Goal: Information Seeking & Learning: Find contact information

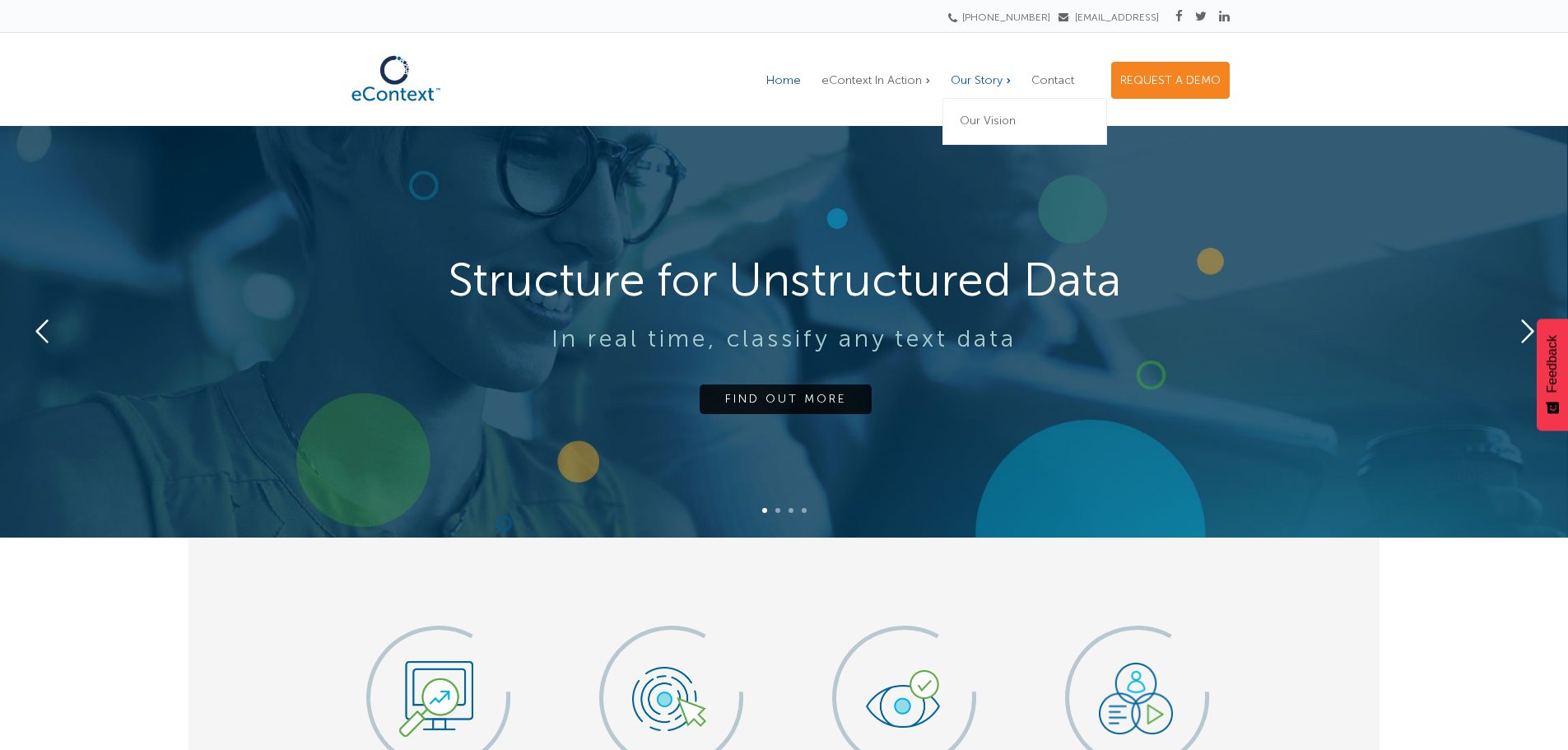
click at [961, 81] on span "Our Story" at bounding box center [977, 80] width 52 height 14
click at [970, 118] on span "Our Vision" at bounding box center [987, 121] width 56 height 14
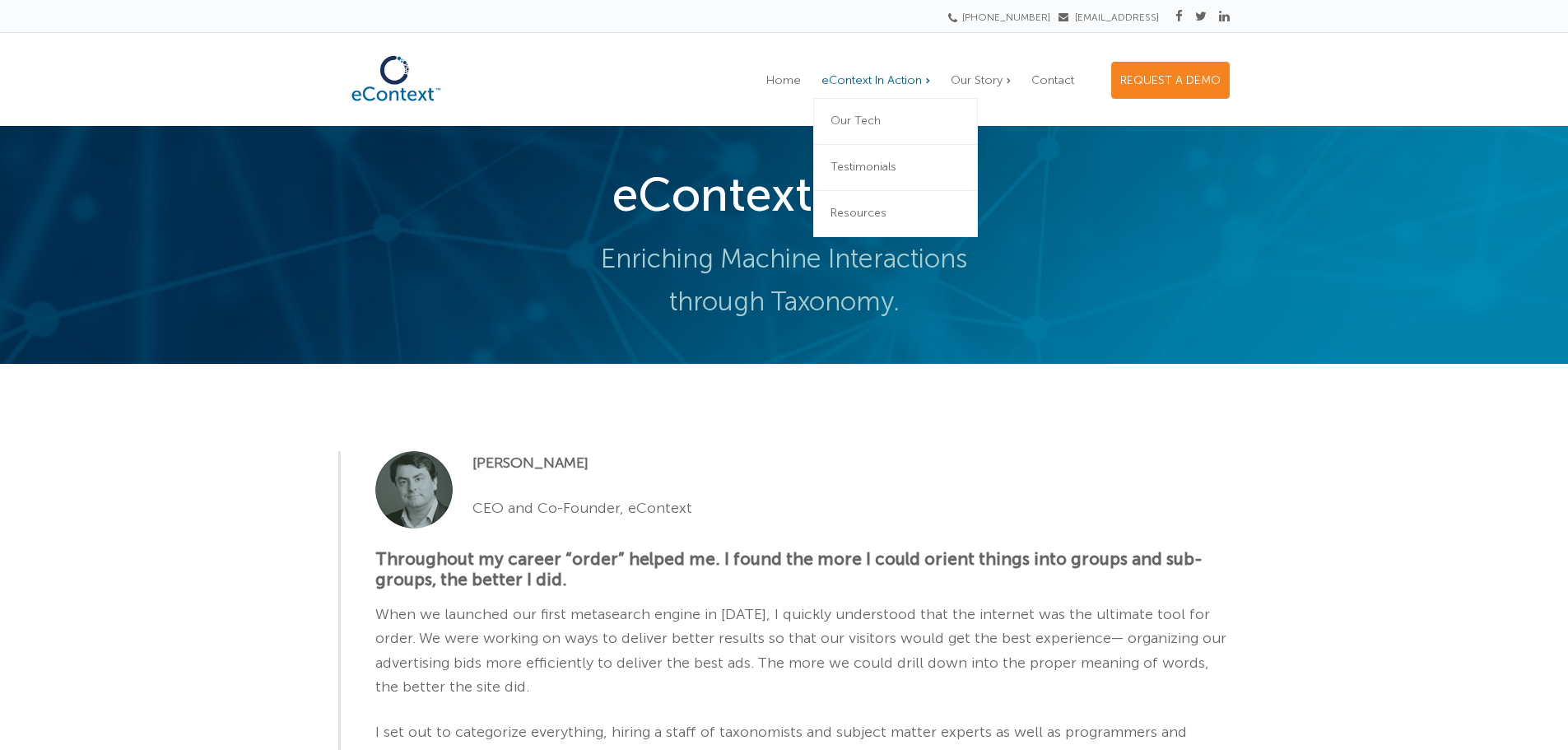
click at [867, 81] on span "eContext In Action" at bounding box center [871, 80] width 101 height 14
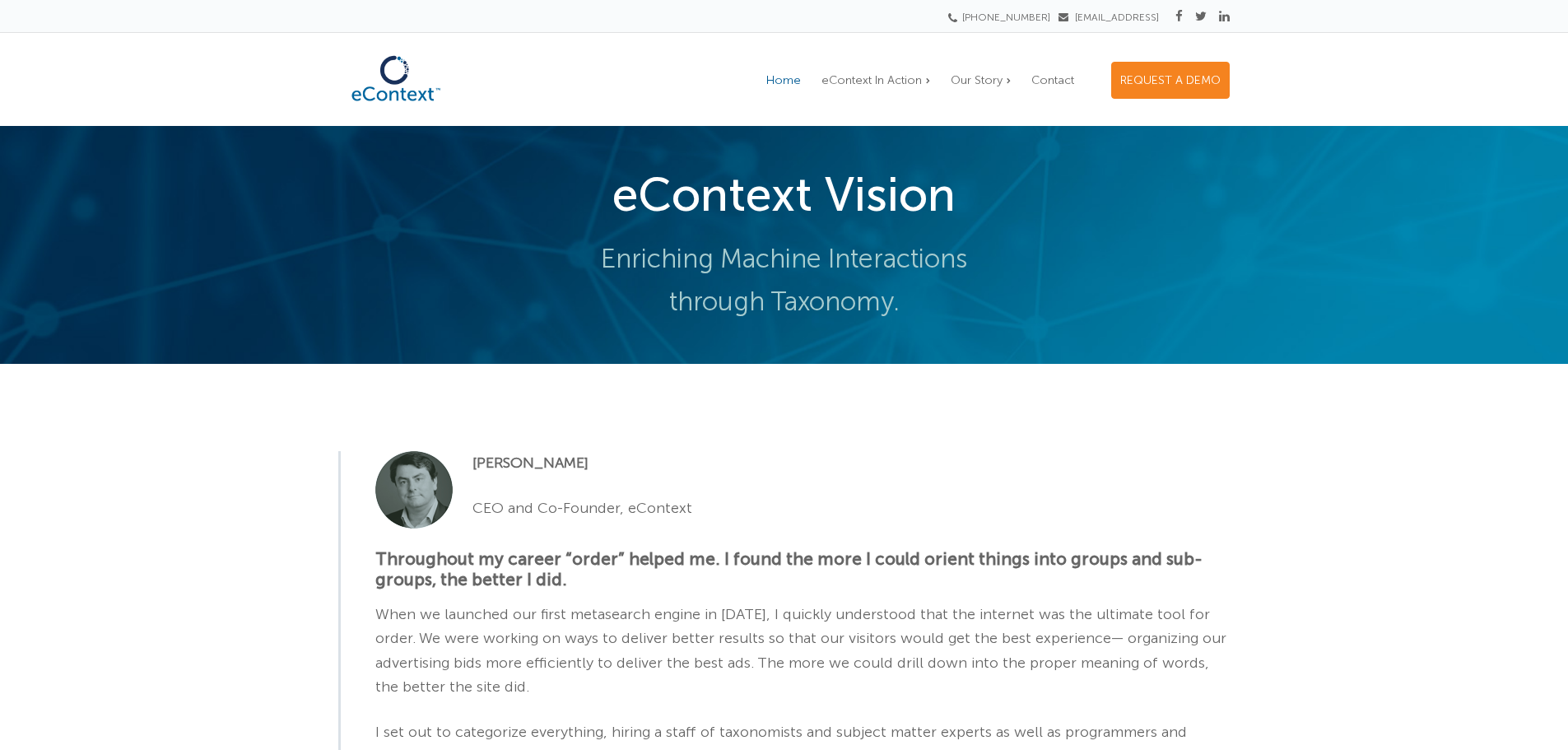
click at [792, 83] on span "Home" at bounding box center [783, 80] width 34 height 14
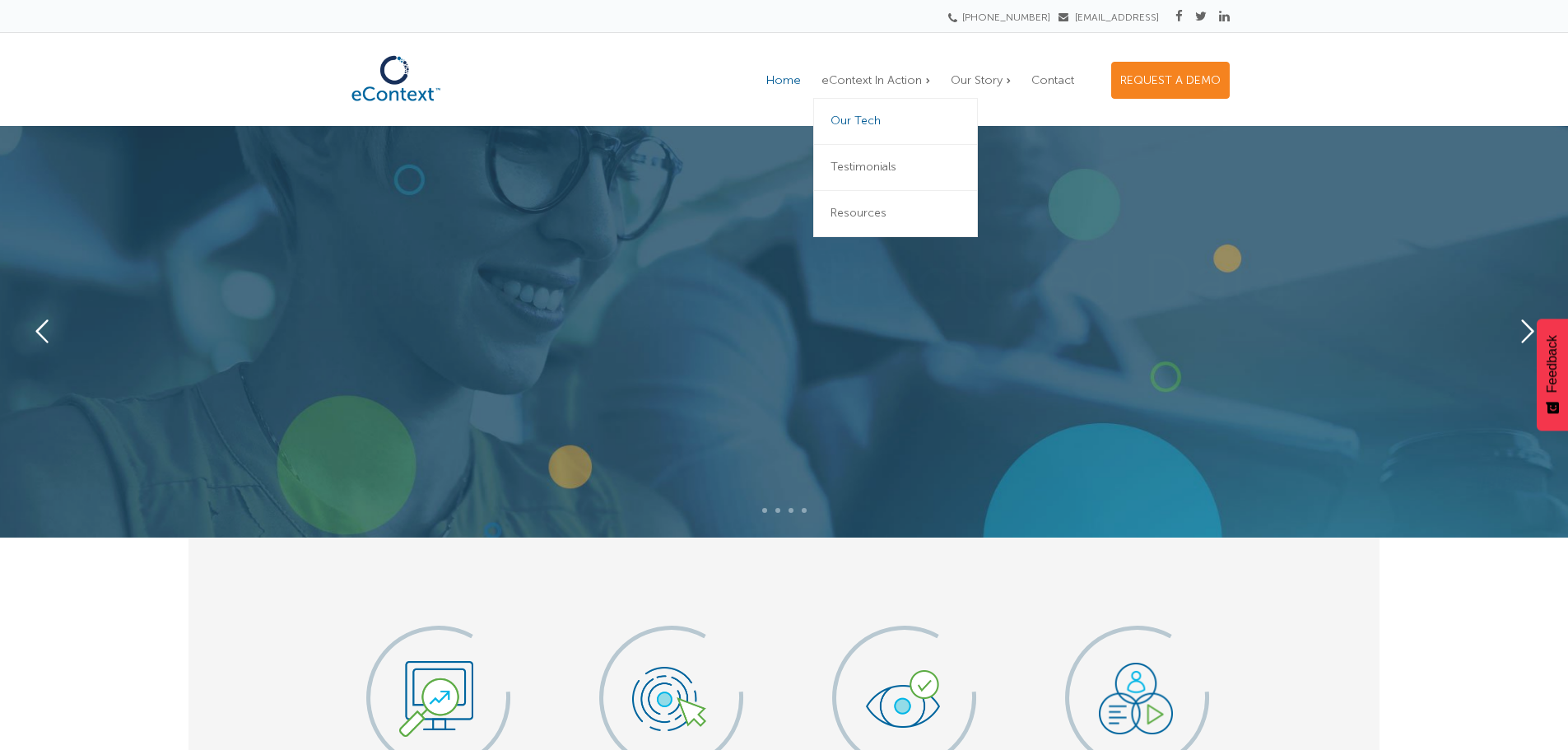
click at [852, 115] on span "Our Tech" at bounding box center [855, 121] width 50 height 14
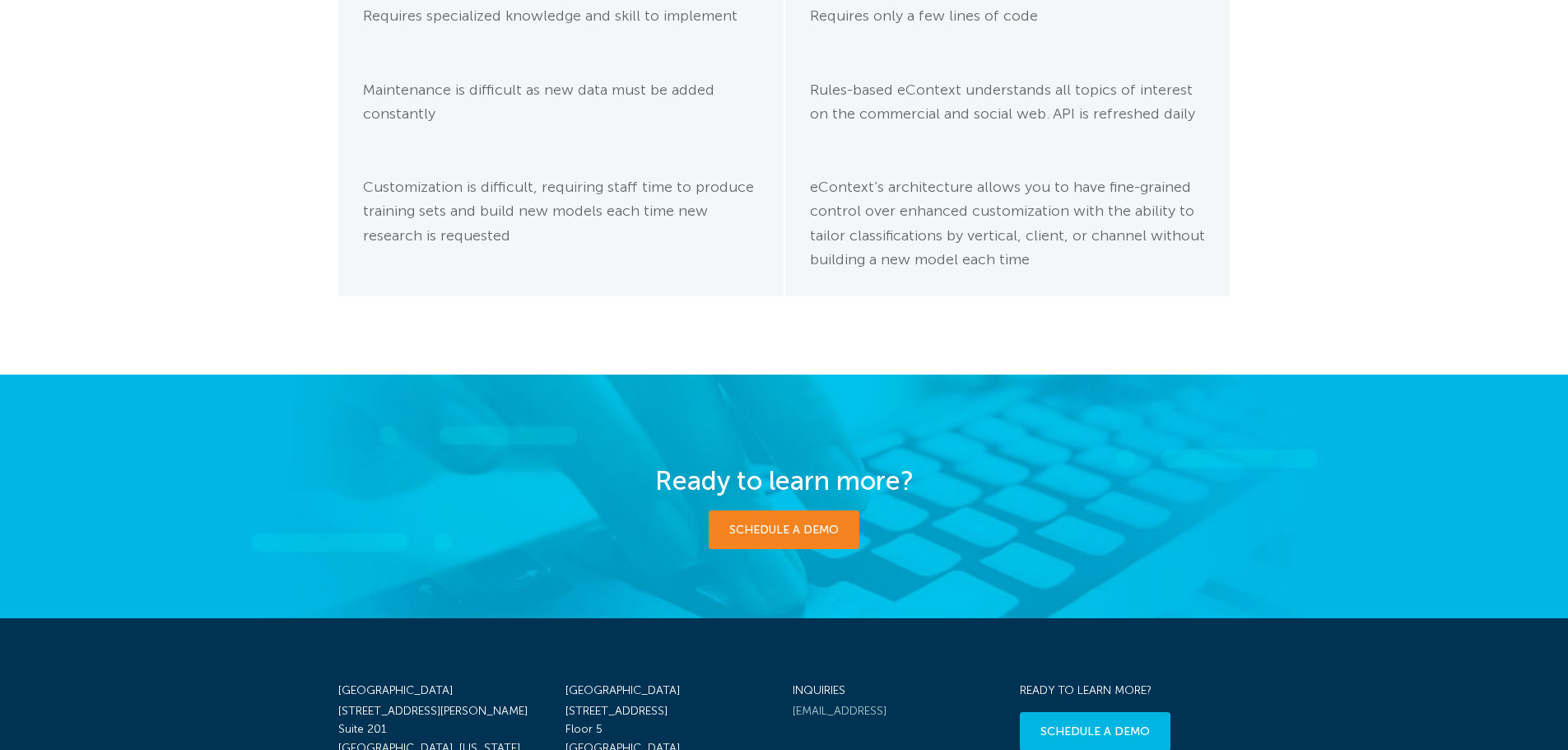
scroll to position [2470, 0]
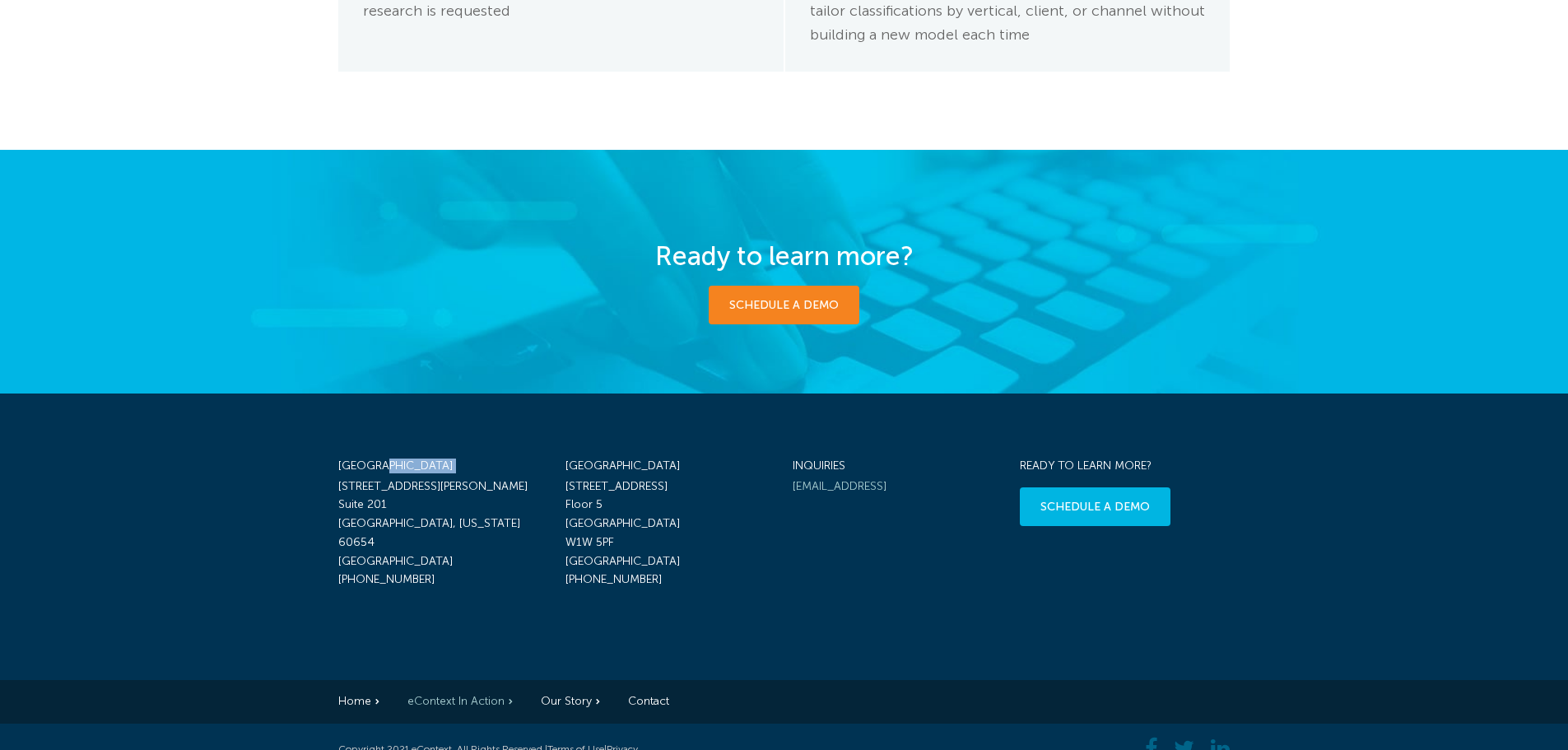
drag, startPoint x: 336, startPoint y: 493, endPoint x: 419, endPoint y: 473, distance: 85.4
click at [419, 473] on div "Chicago 116 West Hubbard Street Suite 201 Chicago, Illinois 60654 United States…" at bounding box center [784, 536] width 1568 height 287
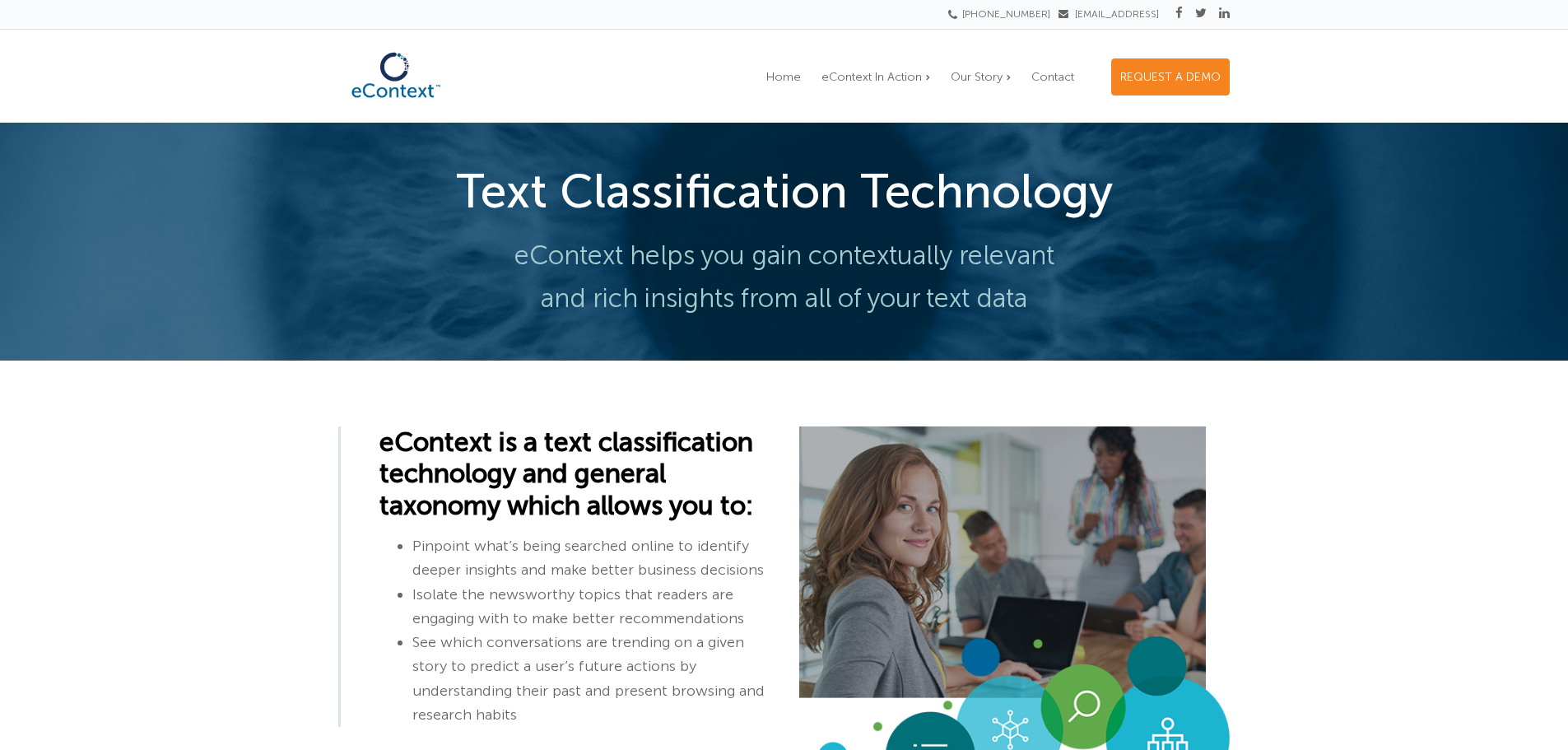
scroll to position [0, 0]
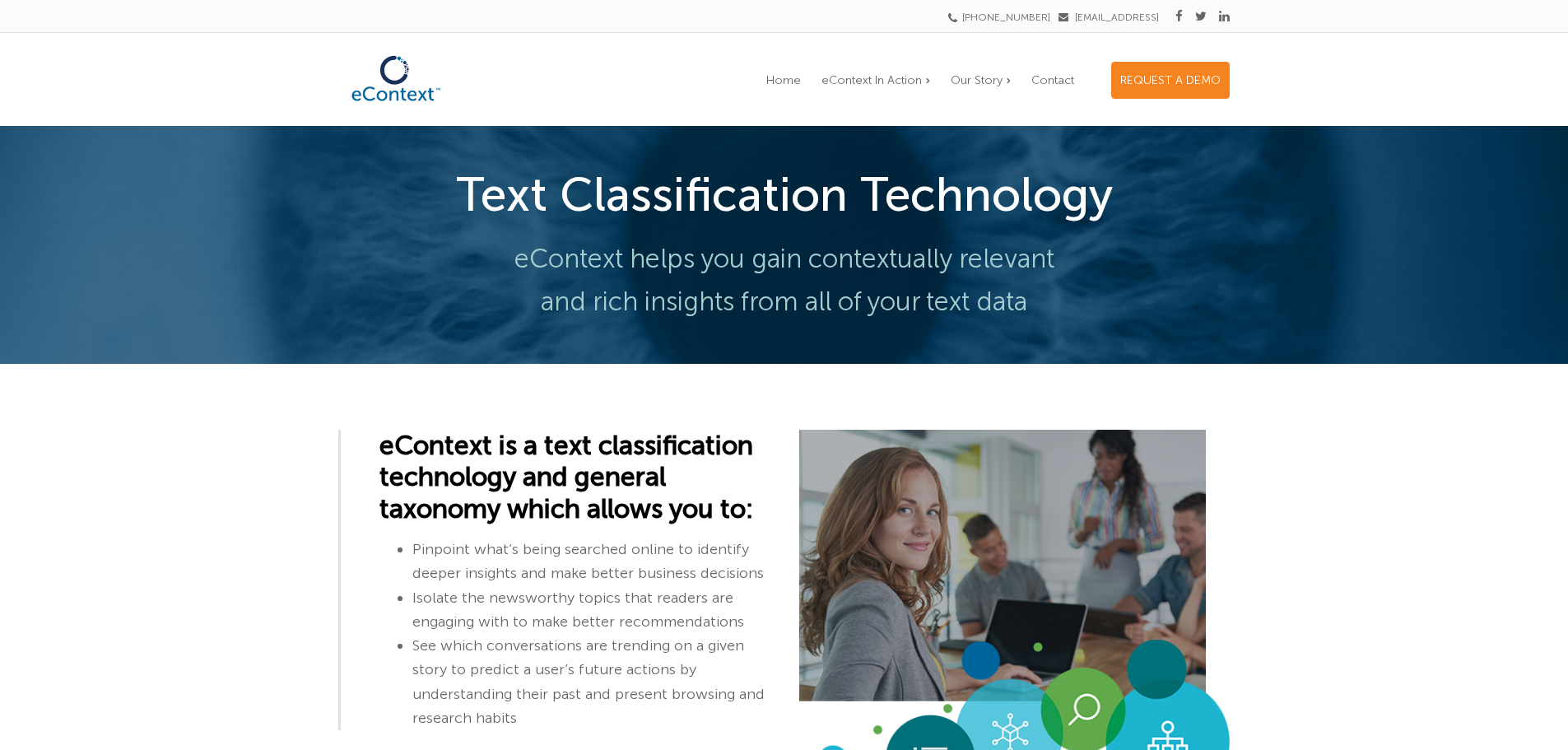
click at [691, 202] on h1 "Text Classification Technology" at bounding box center [784, 195] width 892 height 56
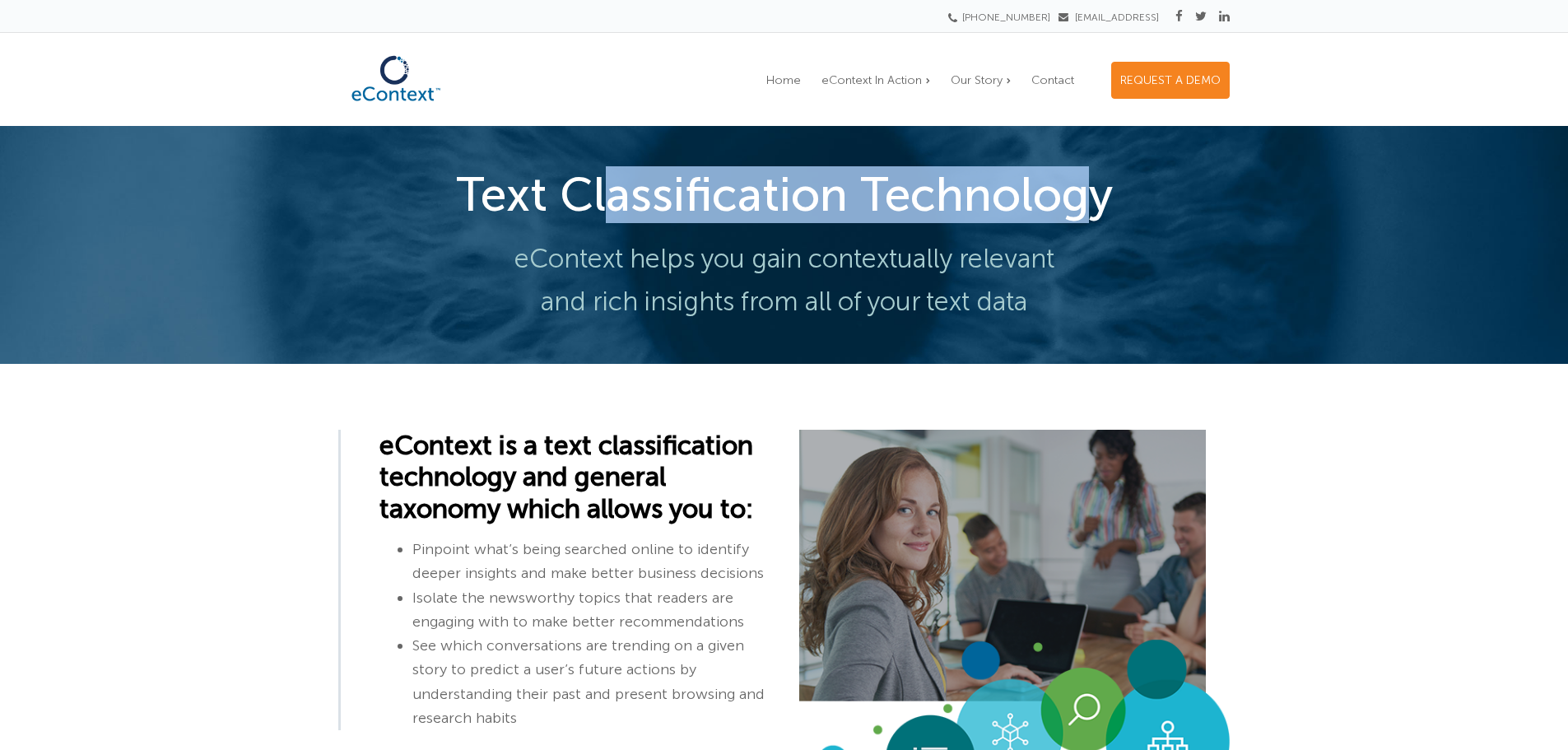
drag, startPoint x: 615, startPoint y: 202, endPoint x: 1084, endPoint y: 194, distance: 469.1
click at [1084, 194] on h1 "Text Classification Technology" at bounding box center [784, 195] width 892 height 56
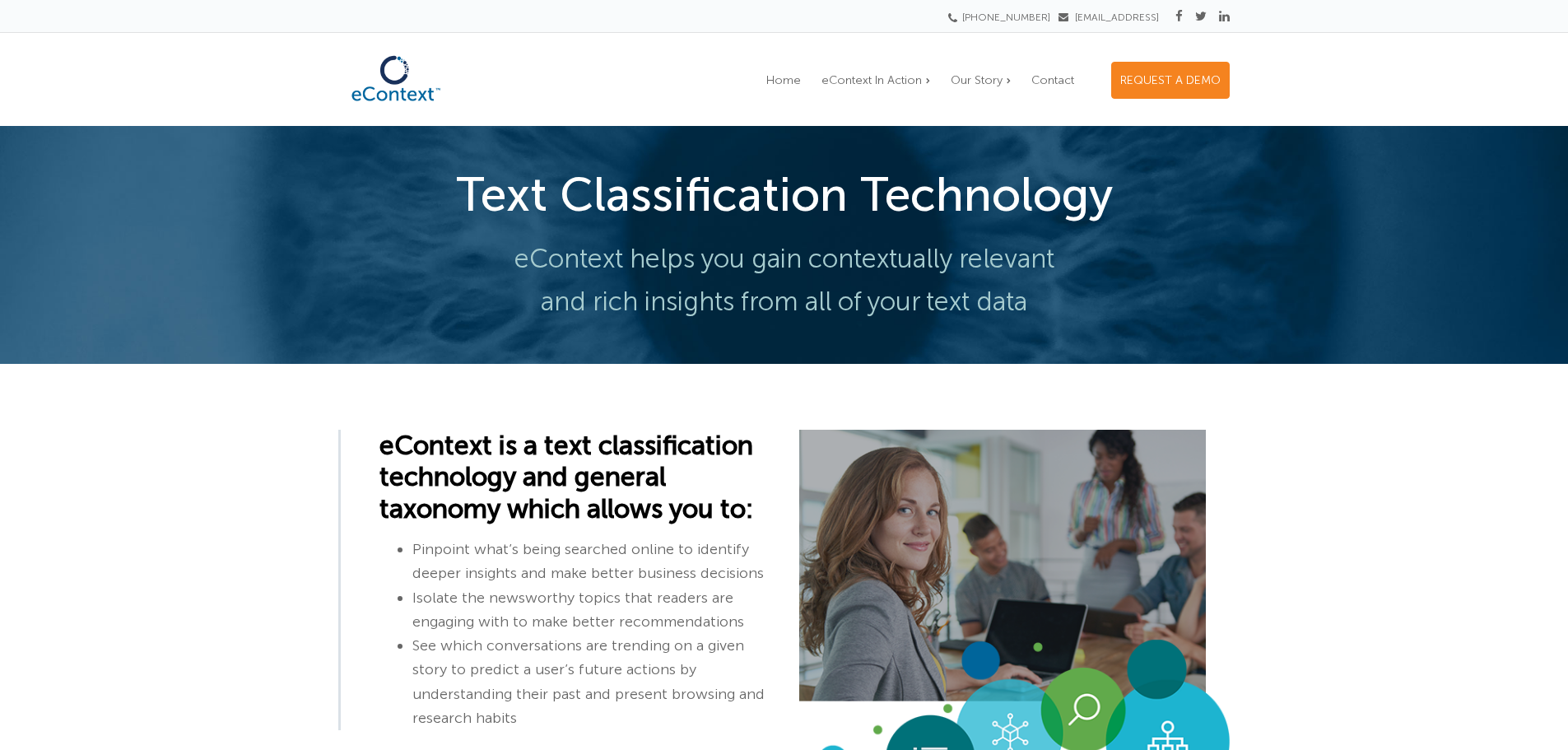
click at [1084, 194] on h1 "Text Classification Technology" at bounding box center [784, 195] width 892 height 56
click at [400, 95] on img at bounding box center [396, 79] width 115 height 64
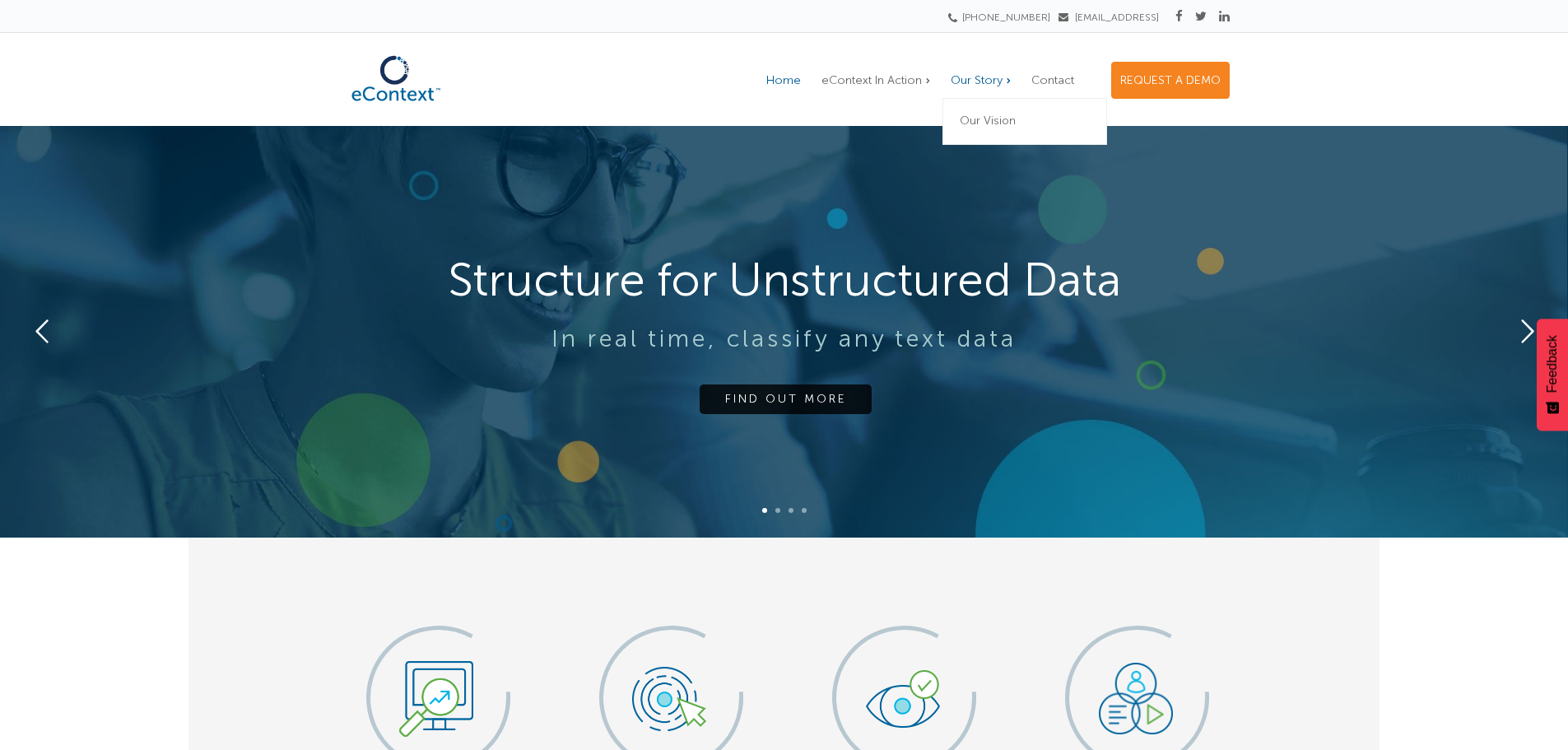
click at [991, 71] on link "Our Story" at bounding box center [980, 80] width 77 height 35
click at [791, 83] on span "Home" at bounding box center [783, 80] width 34 height 14
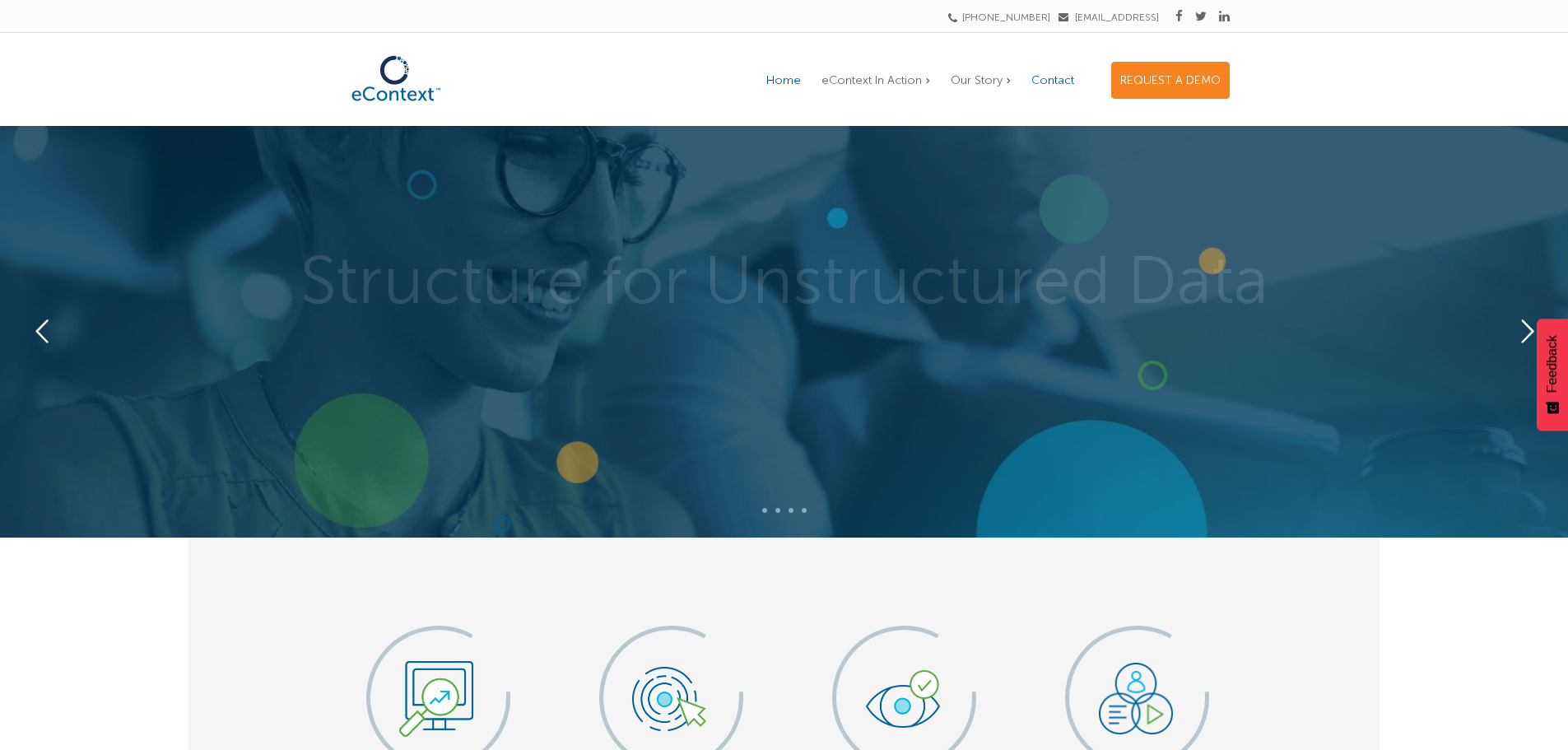
click at [1053, 81] on span "Contact" at bounding box center [1053, 80] width 43 height 14
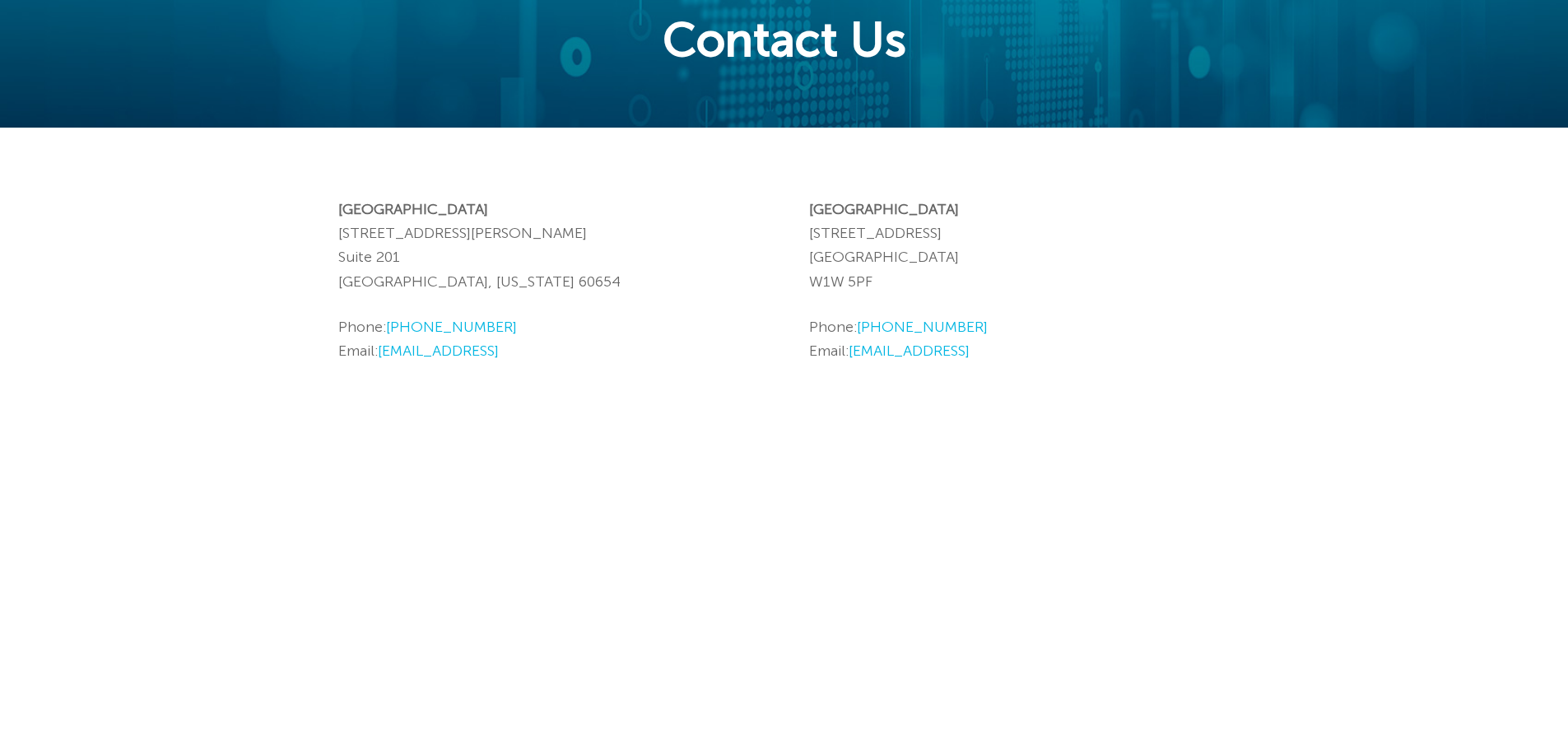
scroll to position [164, 0]
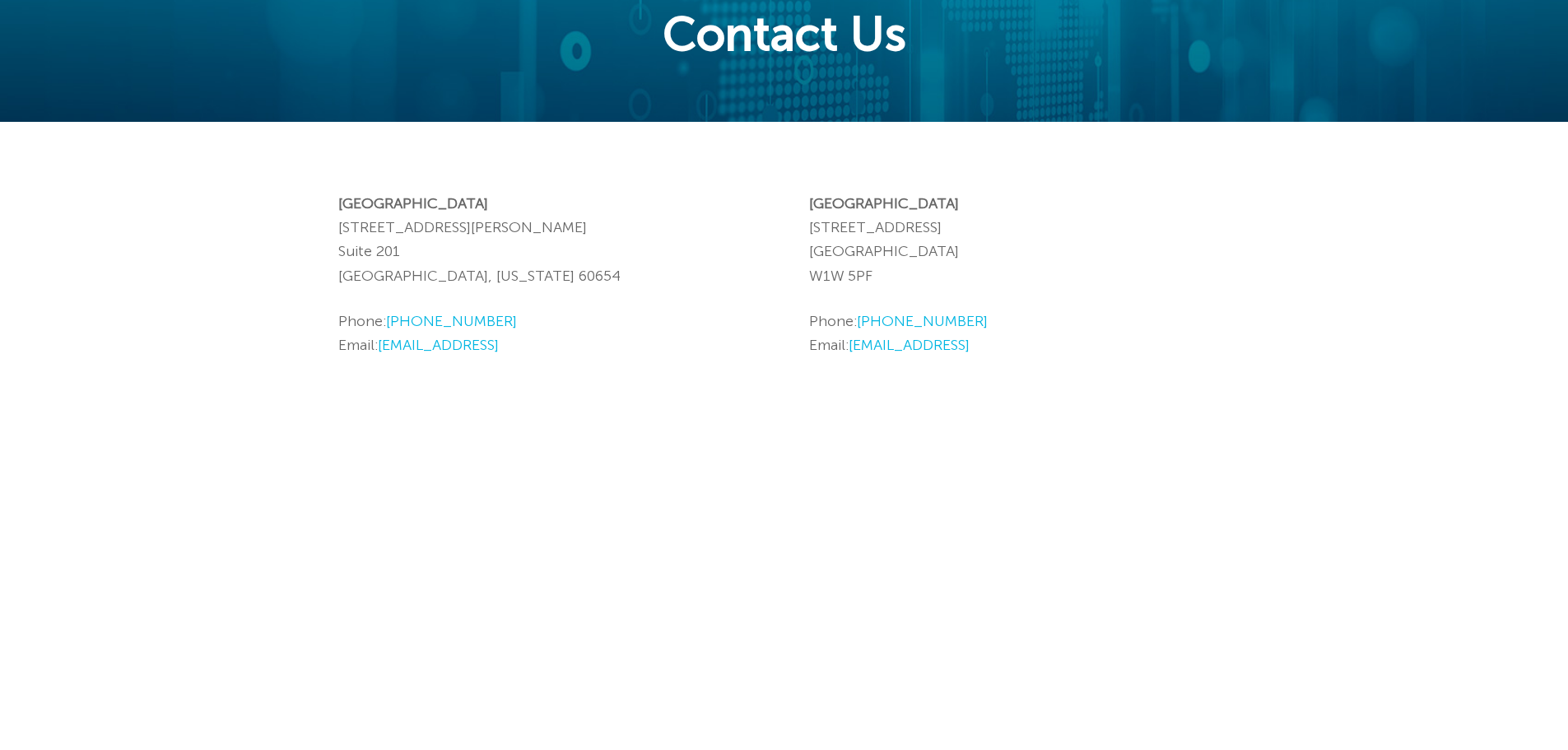
drag, startPoint x: 337, startPoint y: 230, endPoint x: 480, endPoint y: 262, distance: 146.5
click at [480, 262] on div "[PHONE_NUMBER] [EMAIL_ADDRESS] Home eContext In Action Our Tech Testimonials Re…" at bounding box center [784, 549] width 1568 height 1428
click at [480, 262] on p "[GEOGRAPHIC_DATA] [STREET_ADDRESS][PERSON_NAME][US_STATE]" at bounding box center [549, 240] width 422 height 96
drag, startPoint x: 494, startPoint y: 276, endPoint x: 340, endPoint y: 229, distance: 161.0
click at [340, 229] on p "[GEOGRAPHIC_DATA] [STREET_ADDRESS][PERSON_NAME][US_STATE]" at bounding box center [549, 240] width 422 height 96
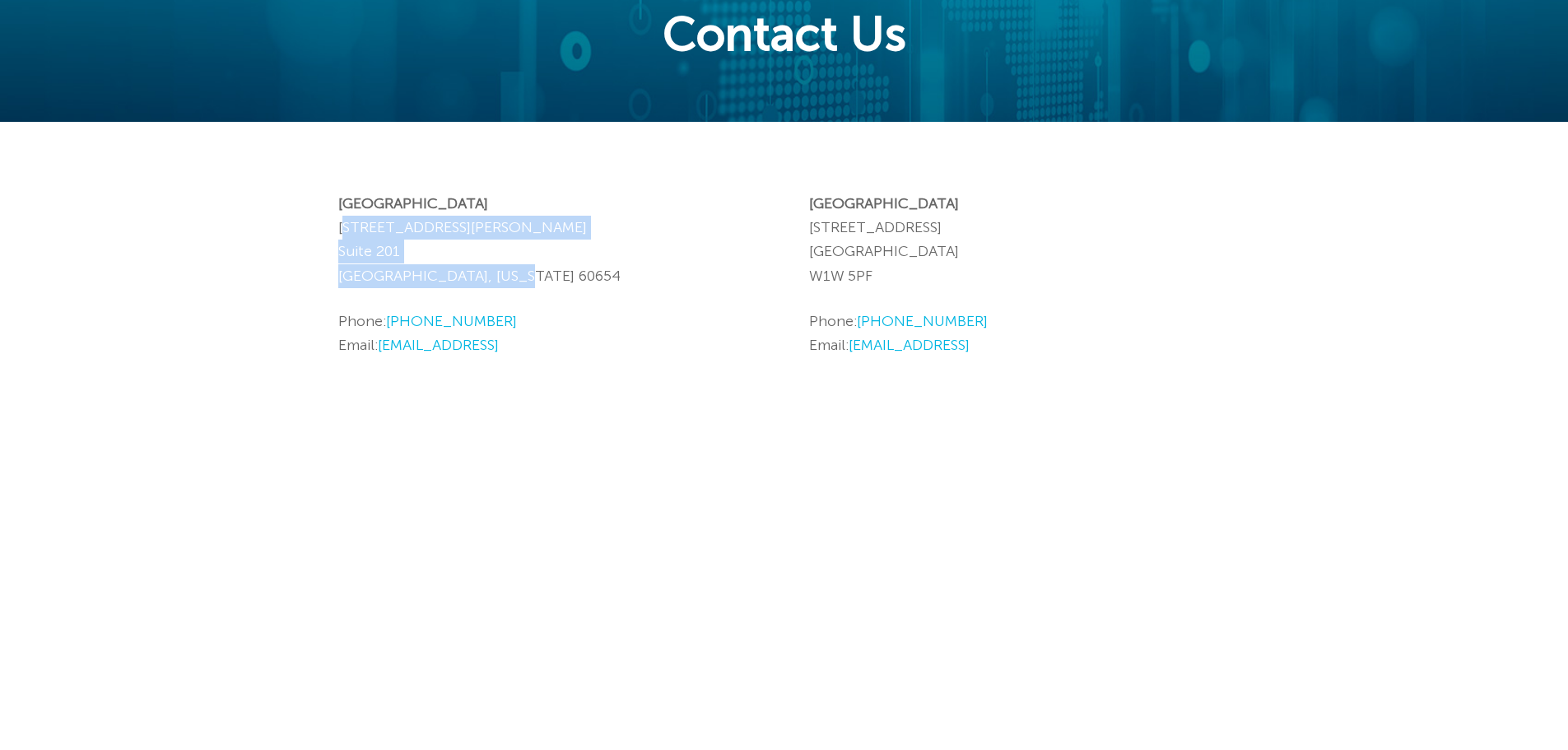
click at [340, 229] on p "[GEOGRAPHIC_DATA] [STREET_ADDRESS][PERSON_NAME][US_STATE]" at bounding box center [549, 240] width 422 height 96
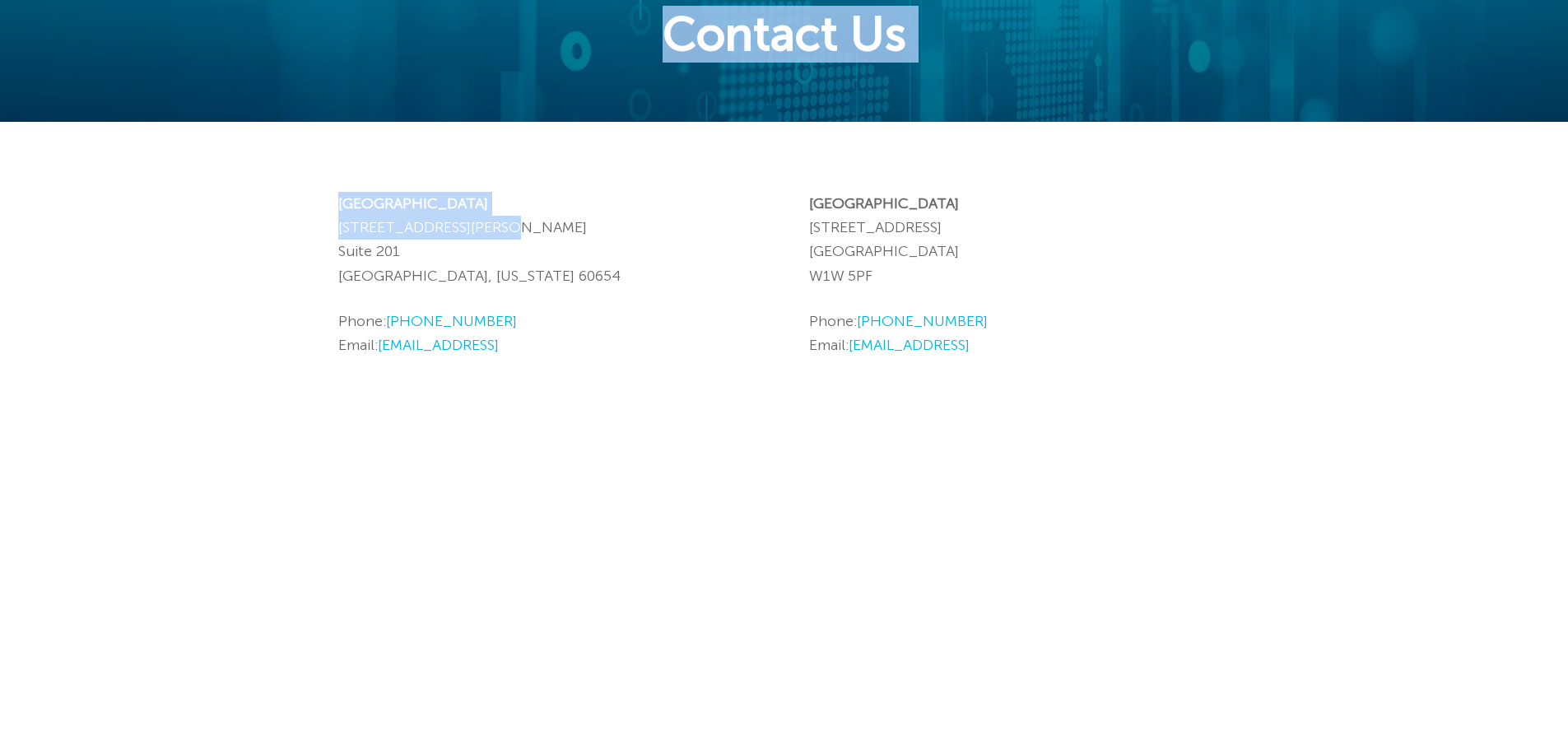
drag, startPoint x: 334, startPoint y: 223, endPoint x: 491, endPoint y: 237, distance: 157.6
click at [491, 237] on div "[PHONE_NUMBER] [EMAIL_ADDRESS] Home eContext In Action Our Tech Testimonials Re…" at bounding box center [784, 549] width 1568 height 1428
click at [491, 237] on p "[GEOGRAPHIC_DATA] [STREET_ADDRESS][PERSON_NAME][US_STATE]" at bounding box center [549, 240] width 422 height 96
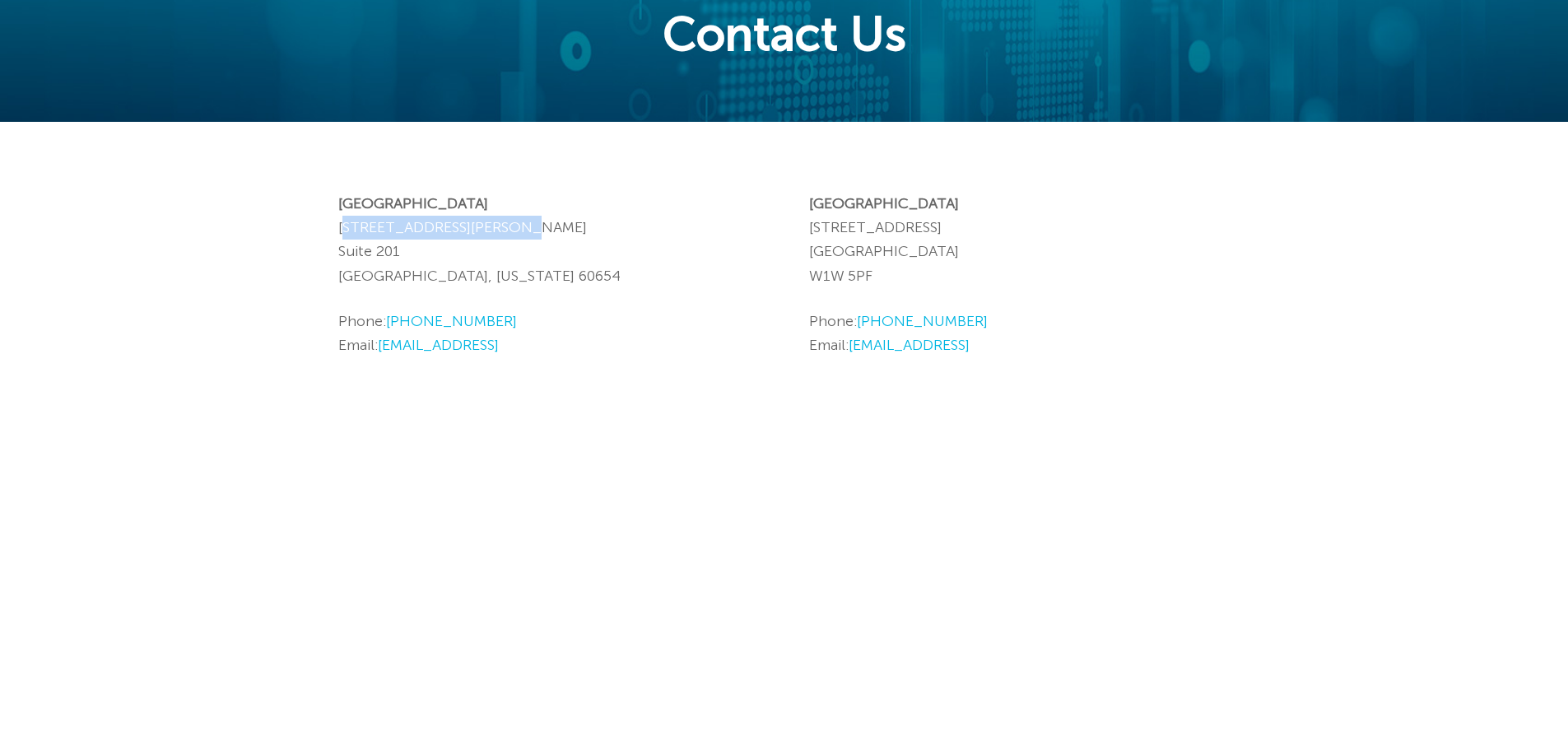
drag, startPoint x: 508, startPoint y: 232, endPoint x: 340, endPoint y: 236, distance: 168.0
click at [340, 236] on p "[GEOGRAPHIC_DATA] [STREET_ADDRESS][PERSON_NAME][US_STATE]" at bounding box center [549, 240] width 422 height 96
copy p "[STREET_ADDRESS][PERSON_NAME]"
click at [241, 160] on div "[PHONE_NUMBER] [EMAIL_ADDRESS] Home eContext In Action Our Tech Testimonials Re…" at bounding box center [784, 549] width 1568 height 1428
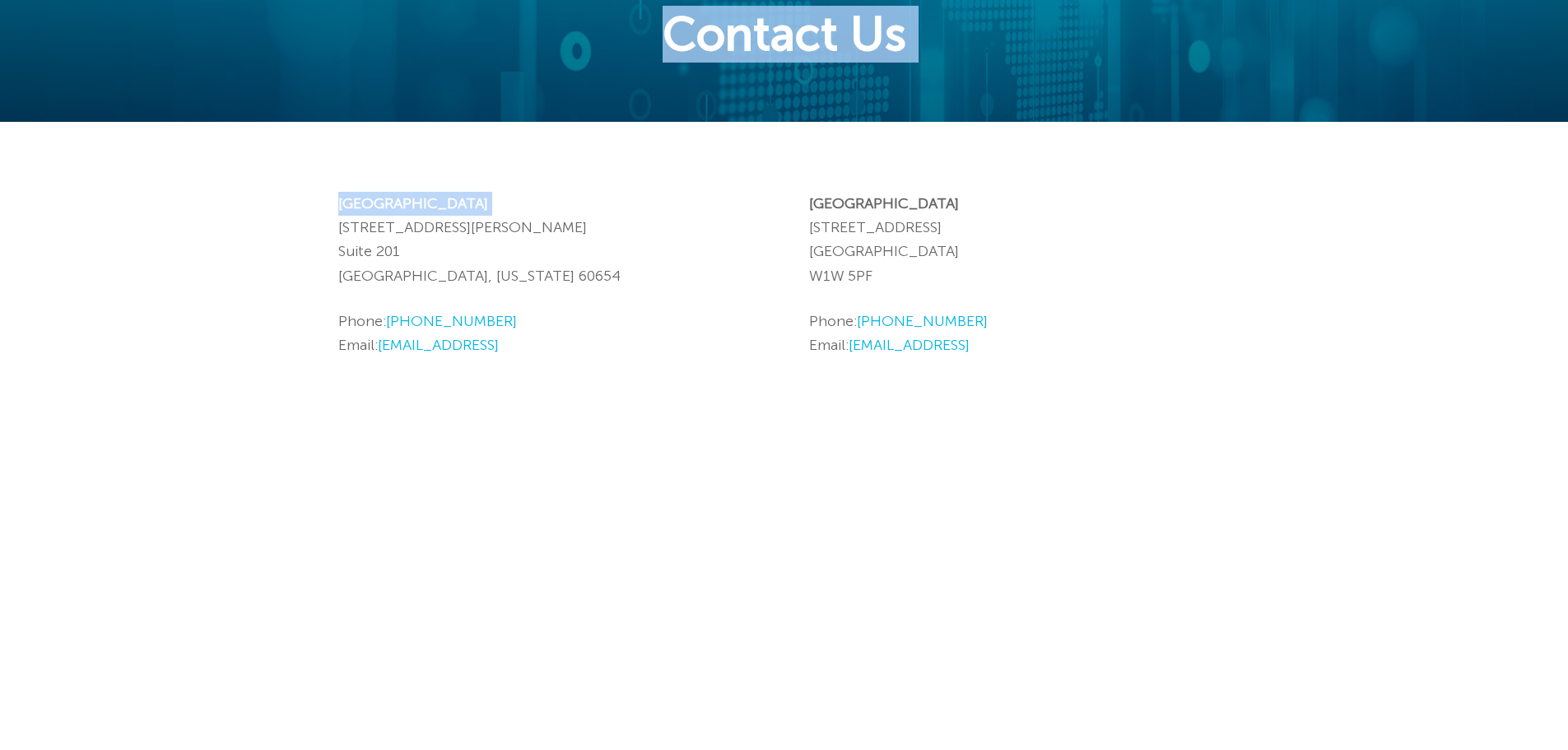
click at [340, 230] on div "[PHONE_NUMBER] [EMAIL_ADDRESS] Home eContext In Action Our Tech Testimonials Re…" at bounding box center [784, 549] width 1568 height 1428
click at [340, 230] on p "[GEOGRAPHIC_DATA] [STREET_ADDRESS][PERSON_NAME][US_STATE]" at bounding box center [549, 240] width 422 height 96
drag, startPoint x: 334, startPoint y: 220, endPoint x: 515, endPoint y: 222, distance: 181.0
click at [515, 222] on div "[PHONE_NUMBER] [EMAIL_ADDRESS] Home eContext In Action Our Tech Testimonials Re…" at bounding box center [784, 549] width 1568 height 1428
click at [515, 222] on p "[GEOGRAPHIC_DATA] [STREET_ADDRESS][PERSON_NAME][US_STATE]" at bounding box center [549, 240] width 422 height 96
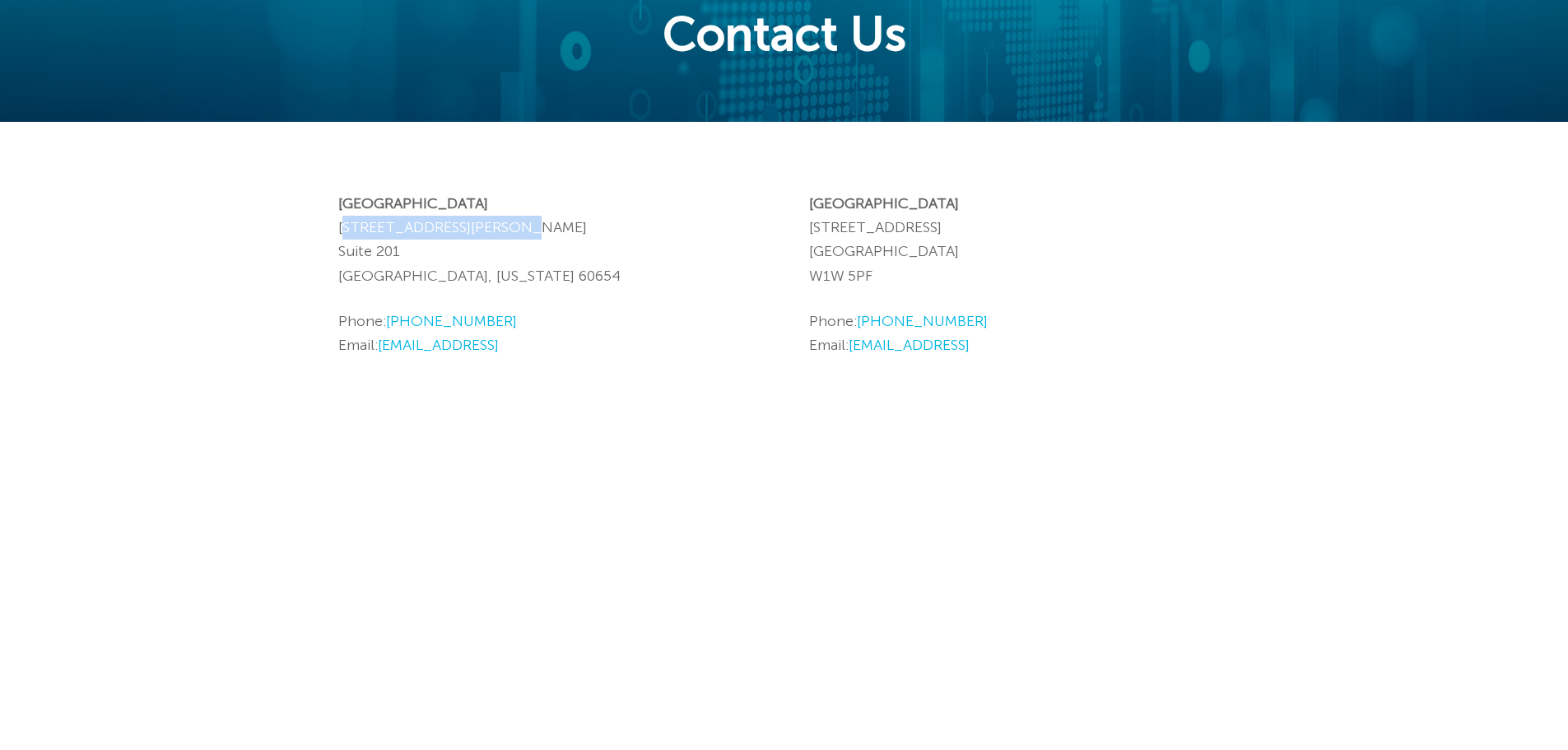
drag, startPoint x: 515, startPoint y: 222, endPoint x: 339, endPoint y: 222, distance: 176.0
click at [339, 222] on p "[GEOGRAPHIC_DATA] [STREET_ADDRESS][PERSON_NAME][US_STATE]" at bounding box center [549, 240] width 422 height 96
copy p "[STREET_ADDRESS][PERSON_NAME]"
click at [333, 275] on div "[PHONE_NUMBER] [EMAIL_ADDRESS] Home eContext In Action Our Tech Testimonials Re…" at bounding box center [784, 549] width 1568 height 1428
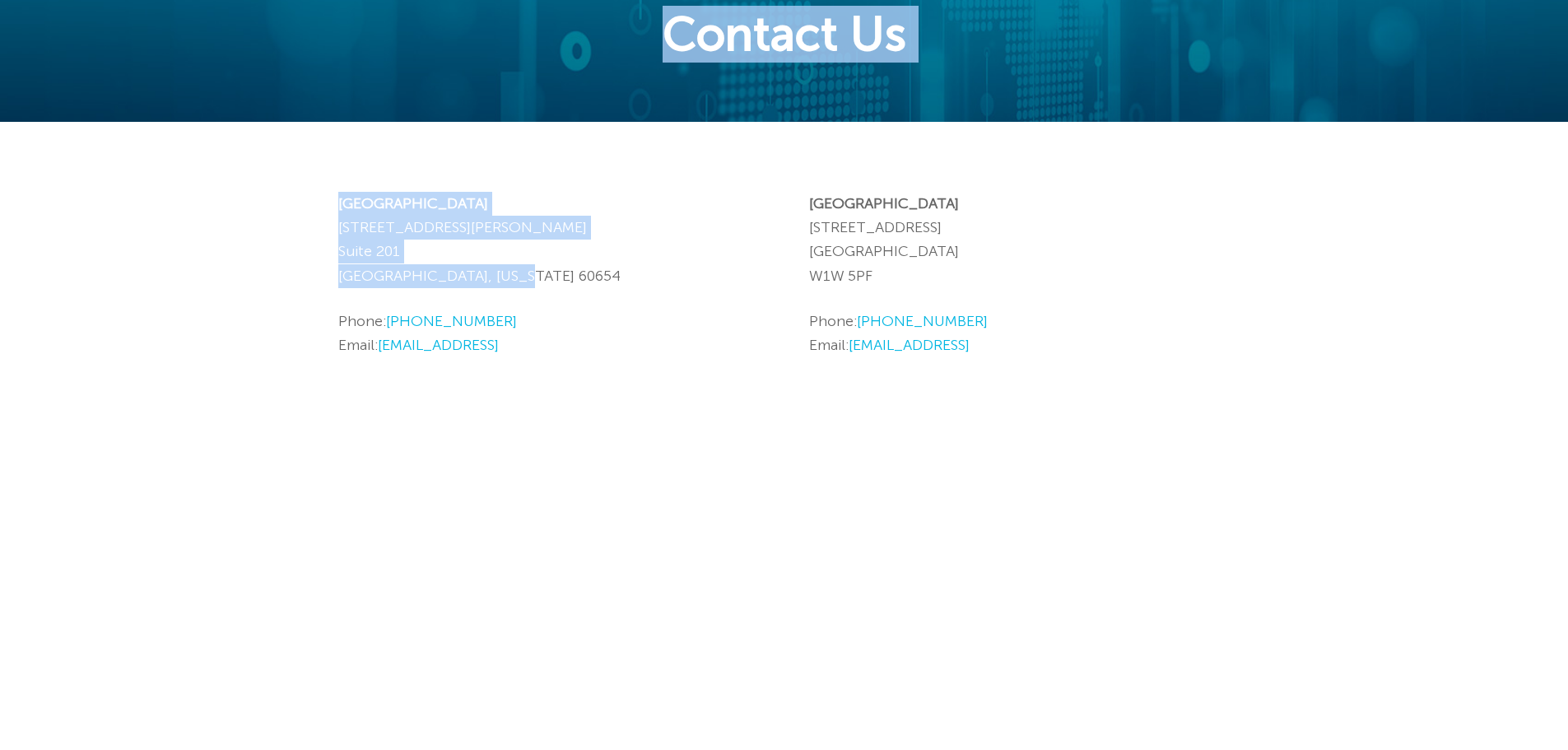
drag, startPoint x: 333, startPoint y: 273, endPoint x: 554, endPoint y: 286, distance: 221.4
click at [554, 286] on div "[PHONE_NUMBER] [EMAIL_ADDRESS] Home eContext In Action Our Tech Testimonials Re…" at bounding box center [784, 549] width 1568 height 1428
click at [397, 236] on p "[GEOGRAPHIC_DATA] [STREET_ADDRESS][PERSON_NAME][US_STATE]" at bounding box center [549, 240] width 422 height 96
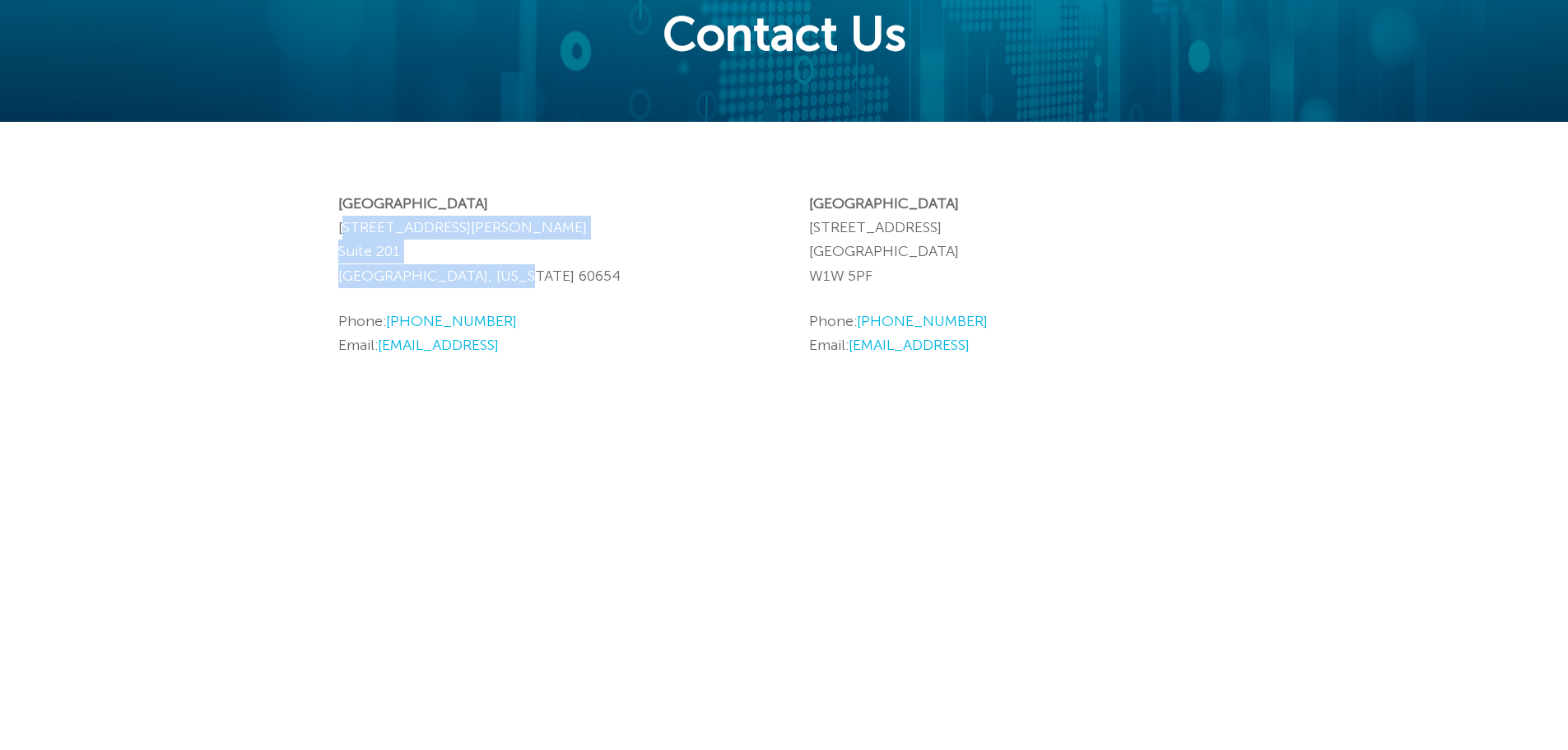
drag, startPoint x: 340, startPoint y: 229, endPoint x: 517, endPoint y: 270, distance: 181.7
click at [517, 270] on p "[GEOGRAPHIC_DATA] [STREET_ADDRESS][PERSON_NAME][US_STATE]" at bounding box center [549, 240] width 422 height 96
copy p "[STREET_ADDRESS][PERSON_NAME][US_STATE]"
drag, startPoint x: 807, startPoint y: 201, endPoint x: 896, endPoint y: 276, distance: 116.4
click at [896, 276] on div "[GEOGRAPHIC_DATA] [STREET_ADDRESS][PERSON_NAME][US_STATE] Phone: [PHONE_NUMBER]…" at bounding box center [784, 429] width 892 height 614
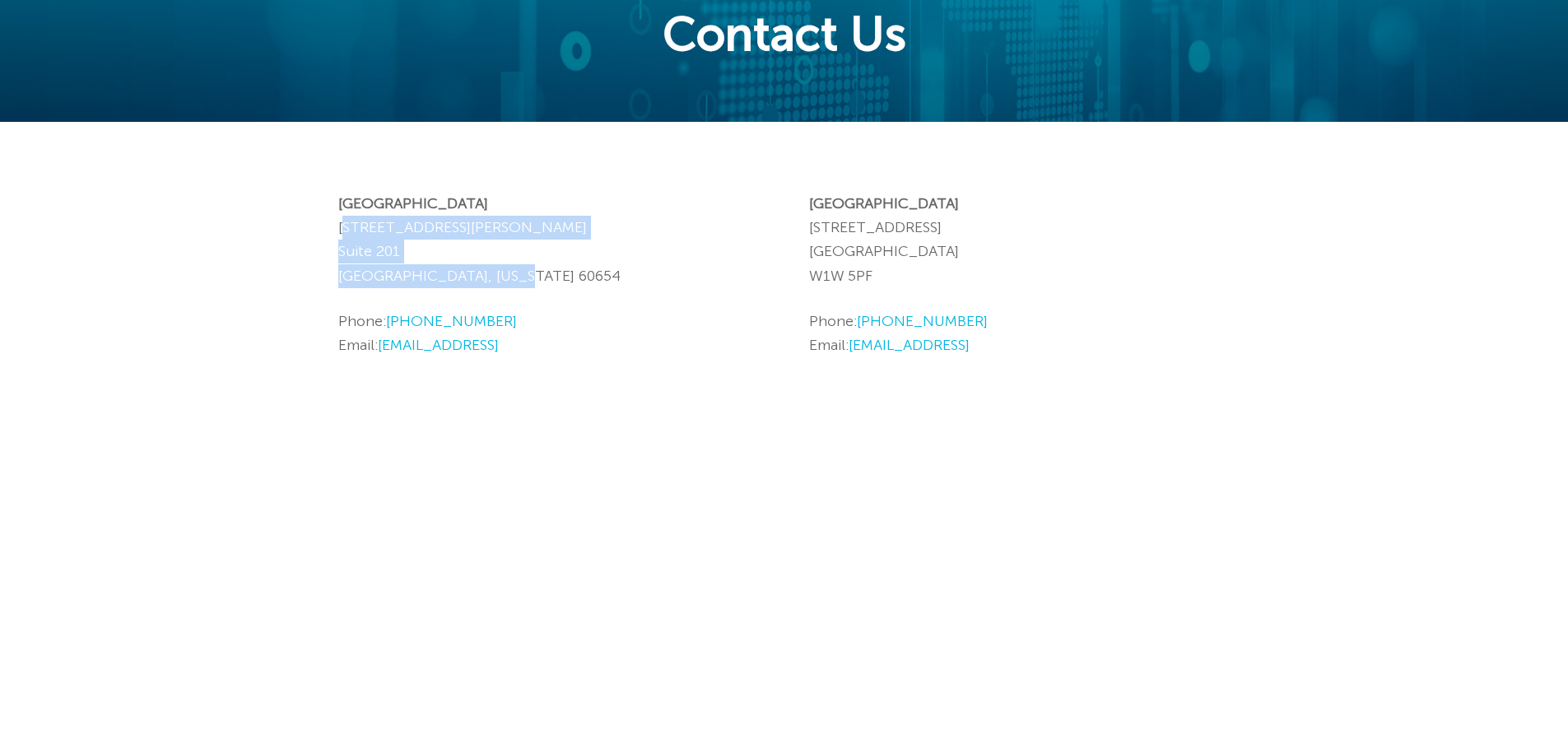
copy p "[GEOGRAPHIC_DATA] [STREET_ADDRESS]"
